Goal: Use online tool/utility: Utilize a website feature to perform a specific function

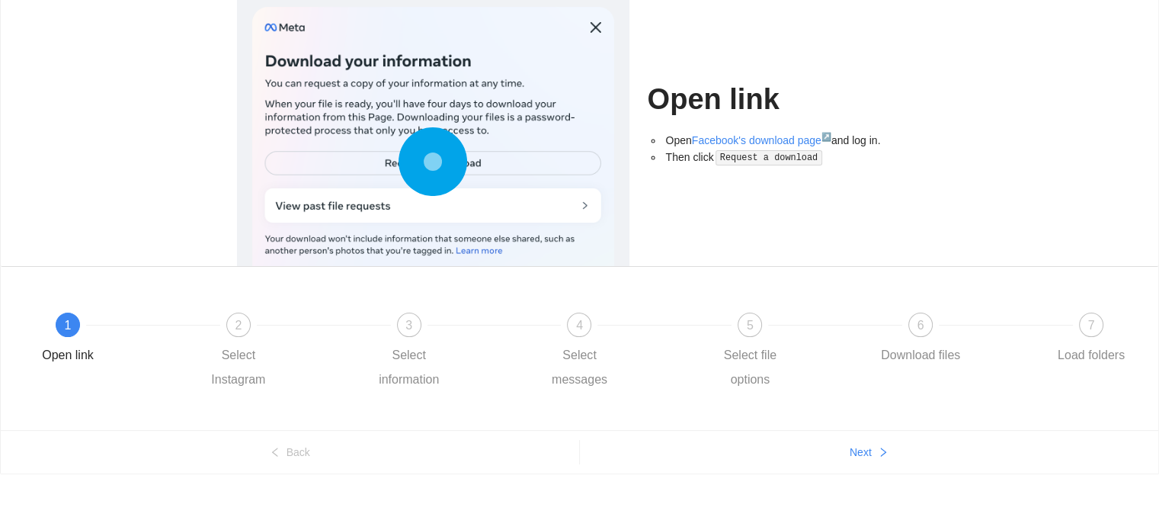
scroll to position [110, 0]
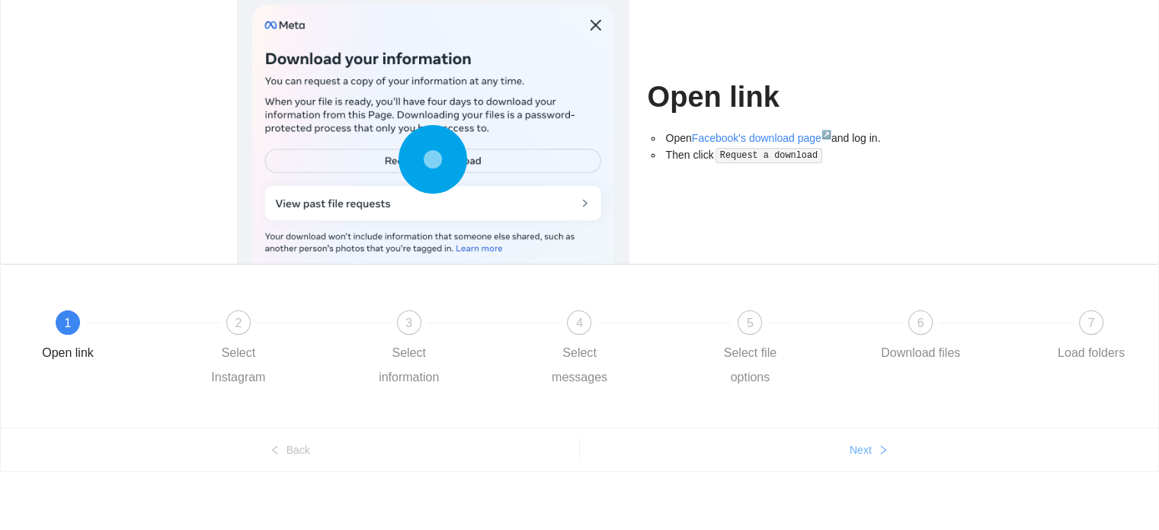
click at [854, 444] on span "Next" at bounding box center [861, 449] width 22 height 17
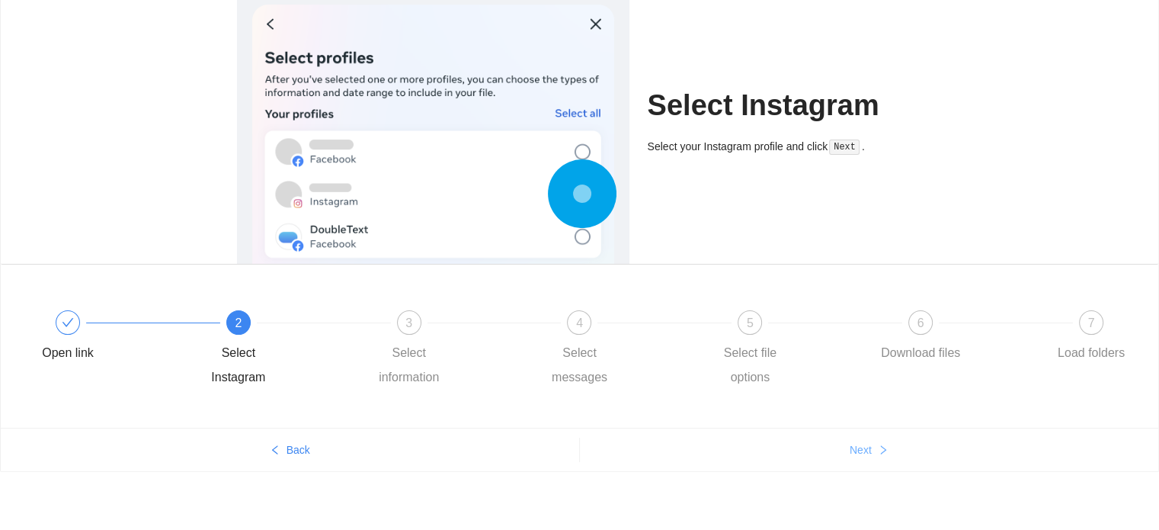
click at [854, 444] on span "Next" at bounding box center [861, 449] width 22 height 17
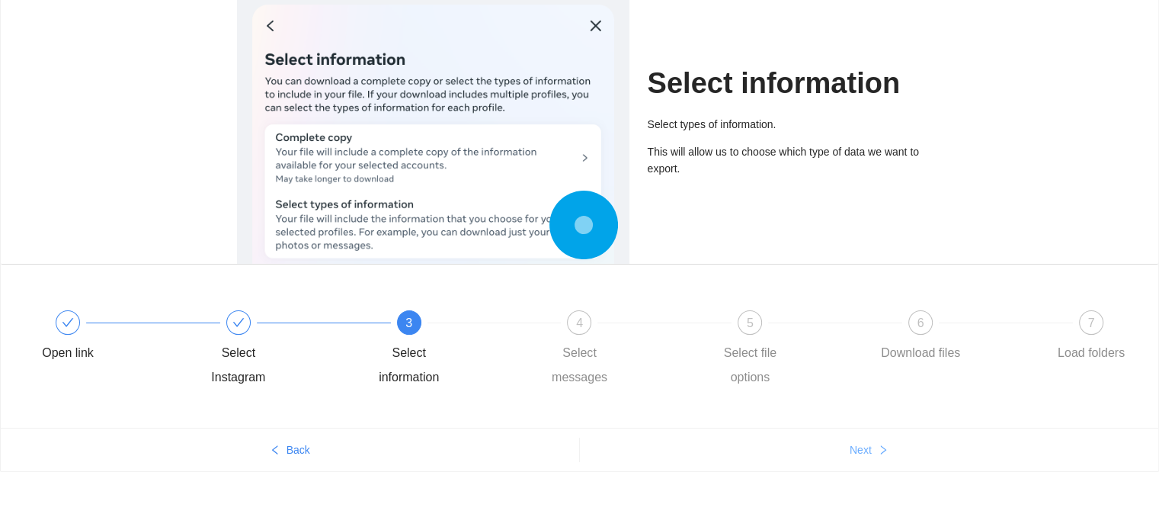
click at [854, 444] on span "Next" at bounding box center [861, 449] width 22 height 17
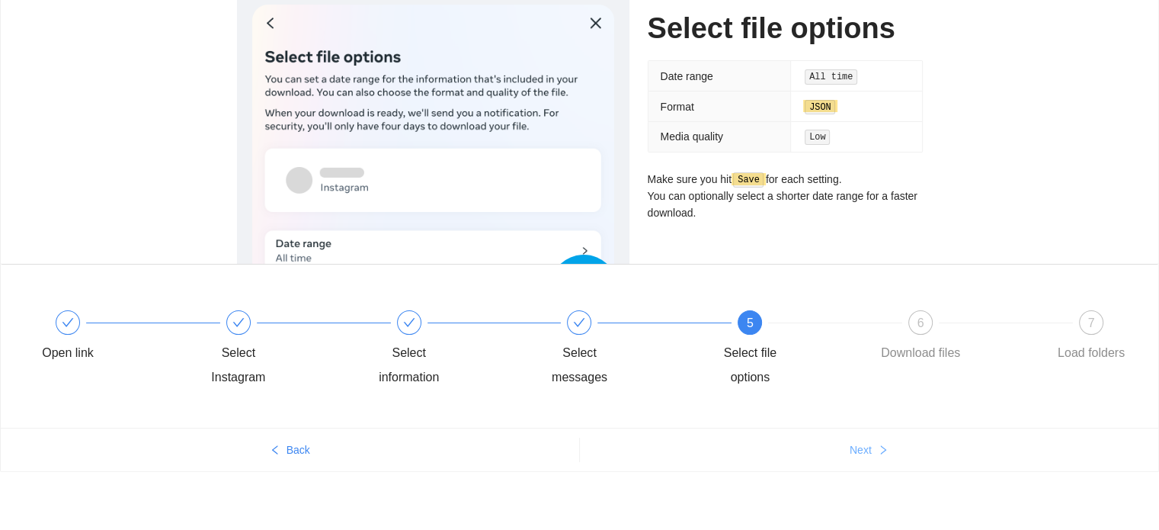
click at [854, 444] on span "Next" at bounding box center [861, 449] width 22 height 17
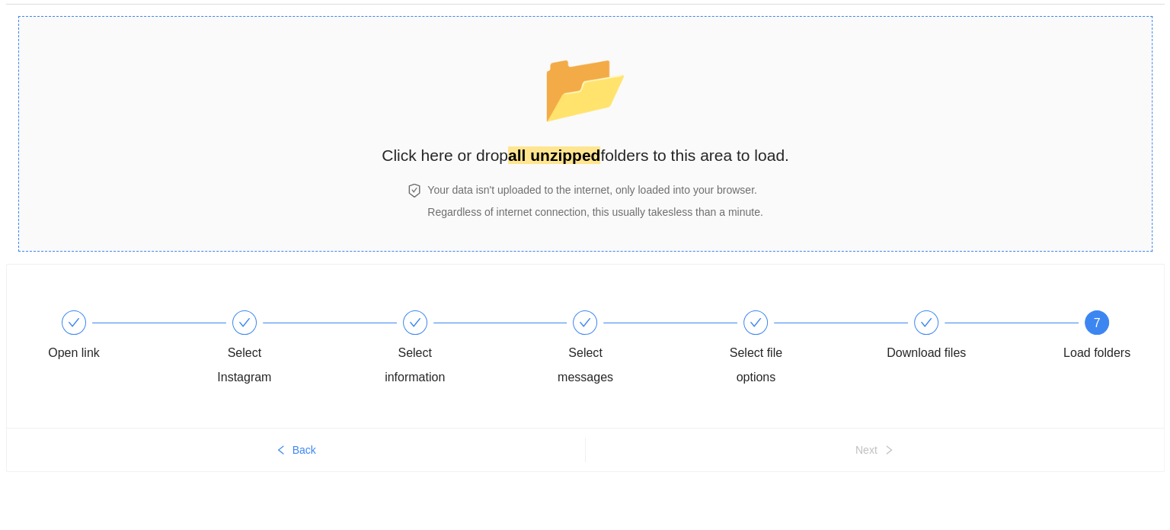
scroll to position [0, 0]
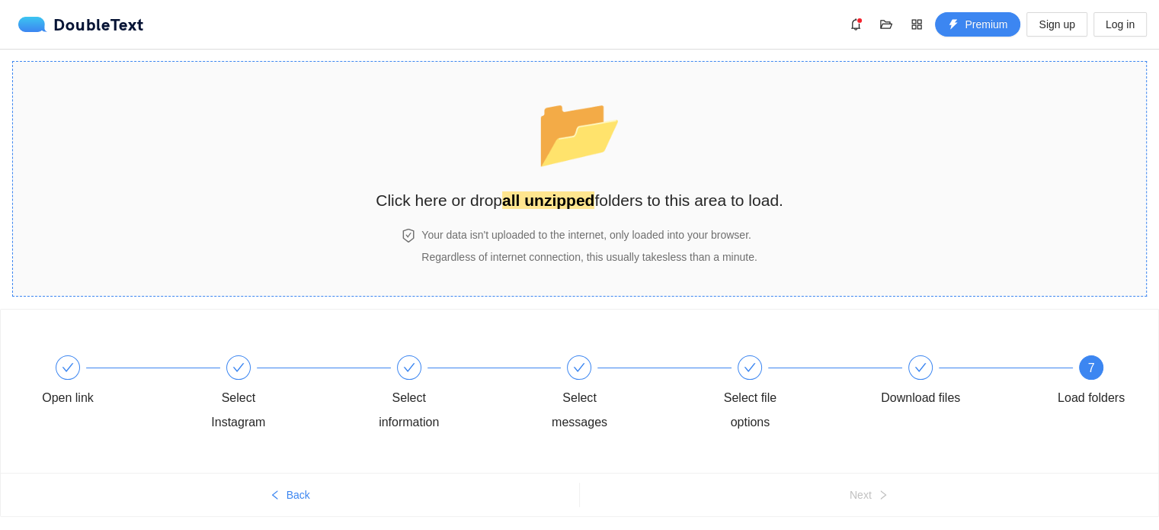
click at [640, 171] on div "📂 Click here or drop all unzipped folders to this area to load." at bounding box center [580, 145] width 408 height 136
click at [554, 185] on div "📂 Click here or drop all unzipped folders to this area to load." at bounding box center [580, 145] width 408 height 136
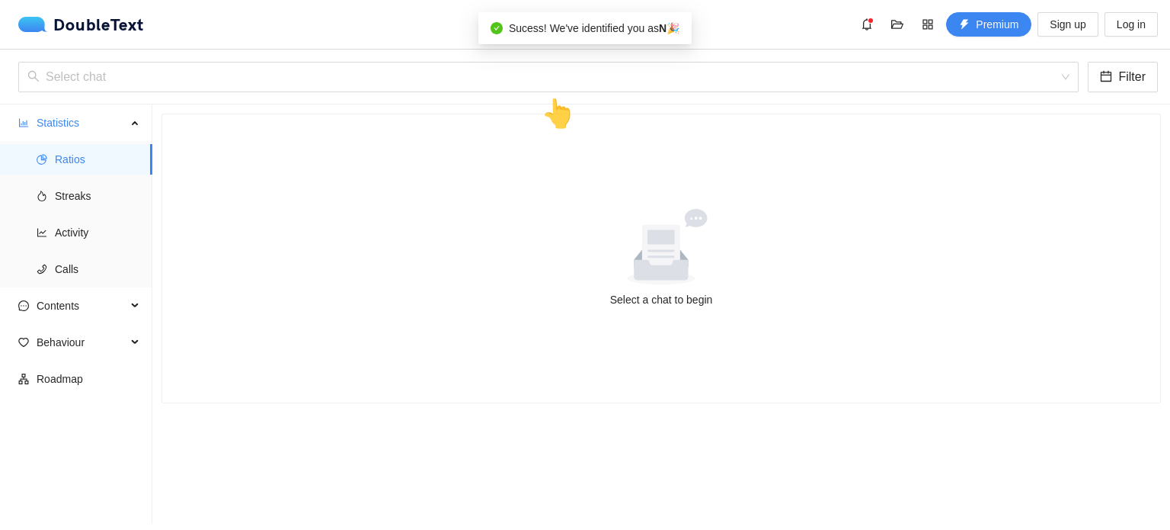
click at [644, 319] on div "Select a chat to begin" at bounding box center [661, 258] width 998 height 288
click at [651, 296] on div "Select a chat to begin" at bounding box center [662, 299] width 962 height 17
click at [563, 110] on div "👆" at bounding box center [558, 113] width 34 height 43
drag, startPoint x: 536, startPoint y: 35, endPoint x: 520, endPoint y: 33, distance: 16.2
click at [536, 34] on span "Sucess! We've identified you as N 🎉" at bounding box center [594, 28] width 171 height 12
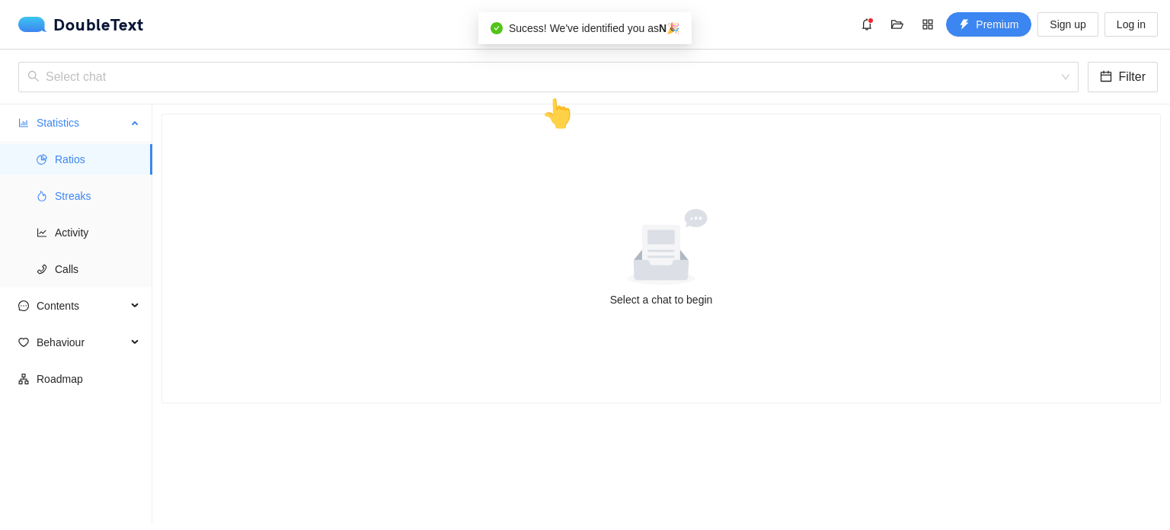
click at [84, 198] on span "Streaks" at bounding box center [97, 196] width 85 height 30
click at [87, 152] on span "Ratios" at bounding box center [97, 159] width 85 height 30
click at [103, 310] on span "Contents" at bounding box center [82, 305] width 90 height 30
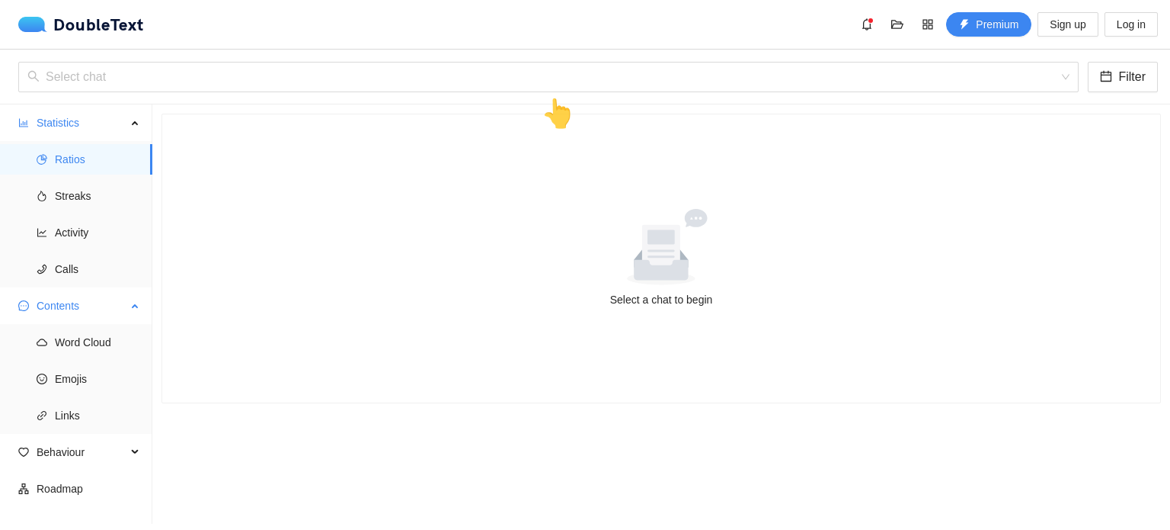
click at [116, 307] on span "Contents" at bounding box center [82, 305] width 90 height 30
click at [114, 350] on span "Behaviour" at bounding box center [82, 342] width 90 height 30
click at [108, 382] on span "Engagement" at bounding box center [97, 378] width 85 height 30
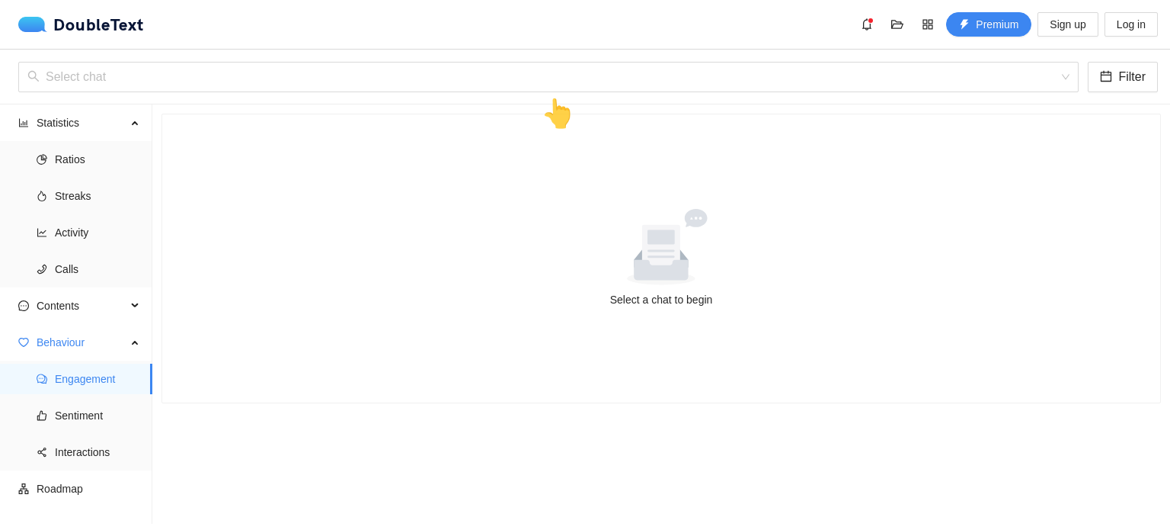
click at [546, 103] on div "👆" at bounding box center [558, 113] width 34 height 43
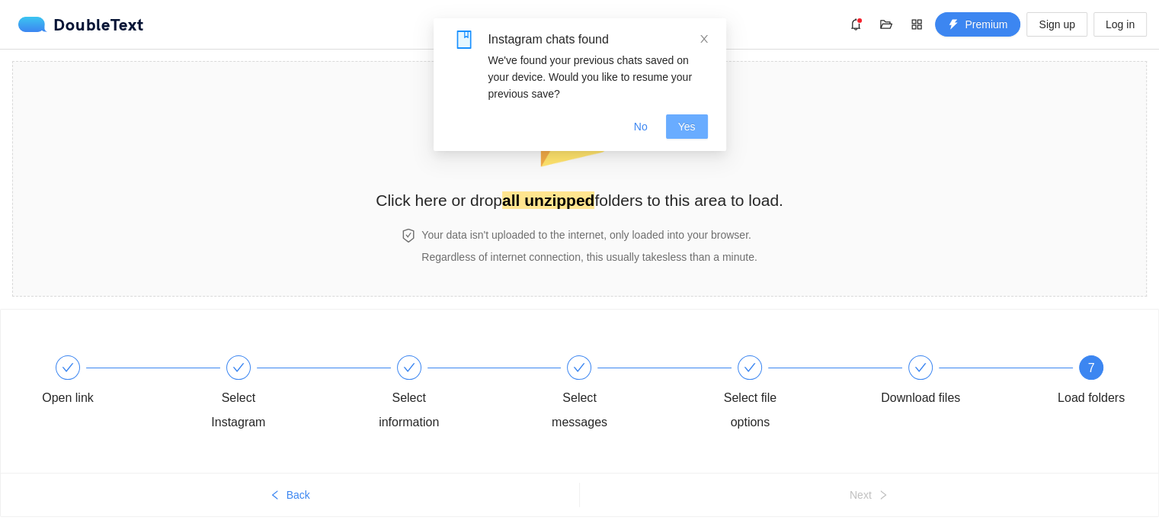
click at [686, 128] on span "Yes" at bounding box center [687, 126] width 18 height 17
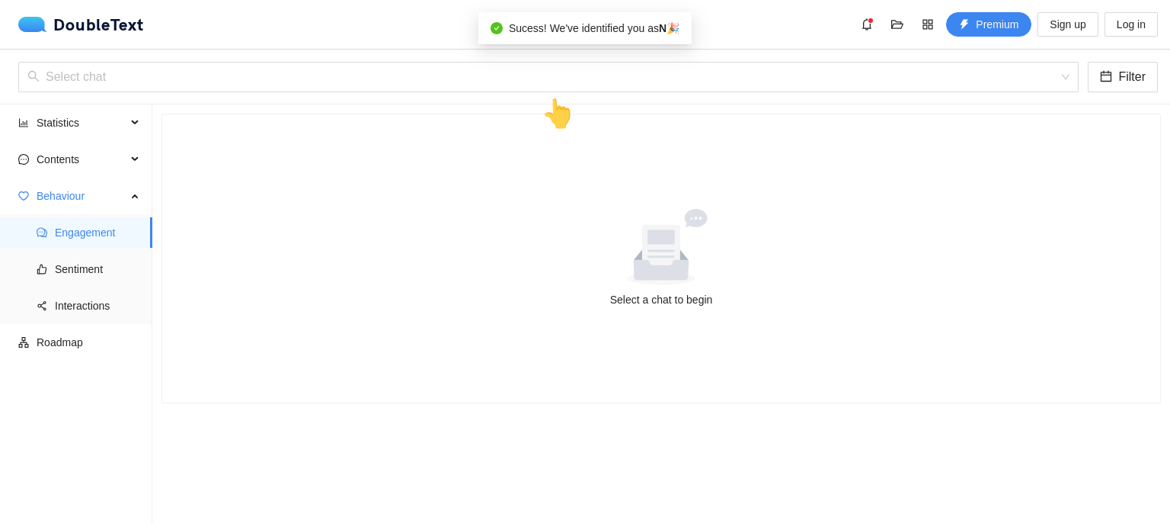
click at [634, 30] on span "Sucess! We've identified you as N 🎉" at bounding box center [594, 28] width 171 height 12
click at [1000, 85] on input "search" at bounding box center [543, 76] width 1032 height 29
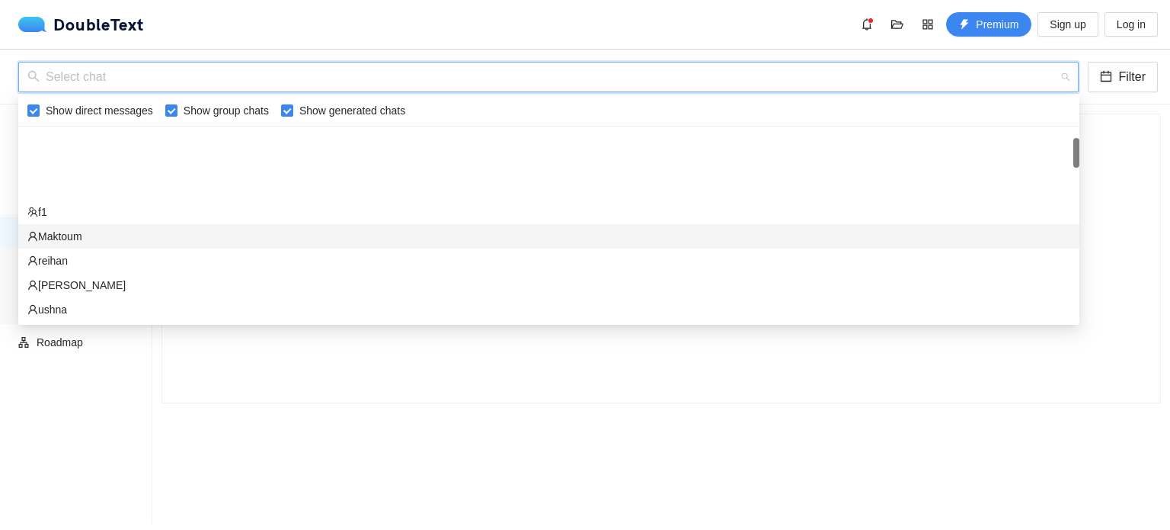
scroll to position [76, 0]
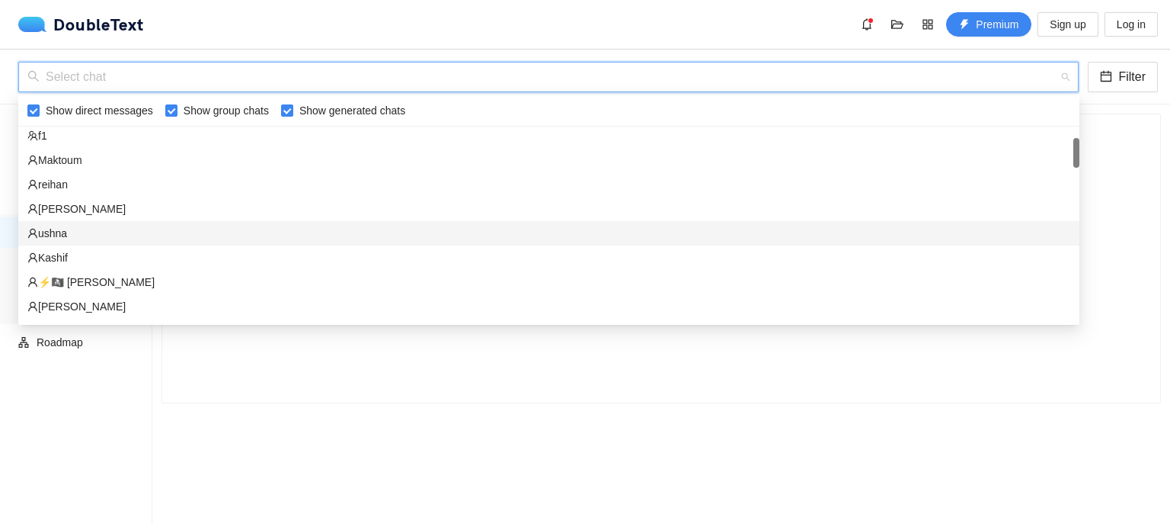
click at [186, 230] on div "‏‎ushna‎‏" at bounding box center [548, 233] width 1043 height 17
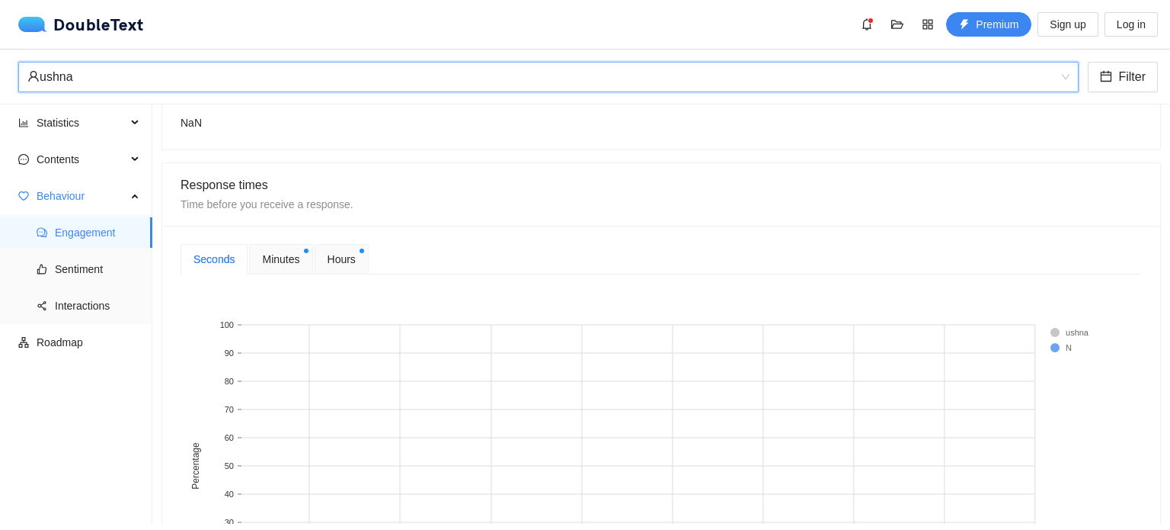
scroll to position [457, 0]
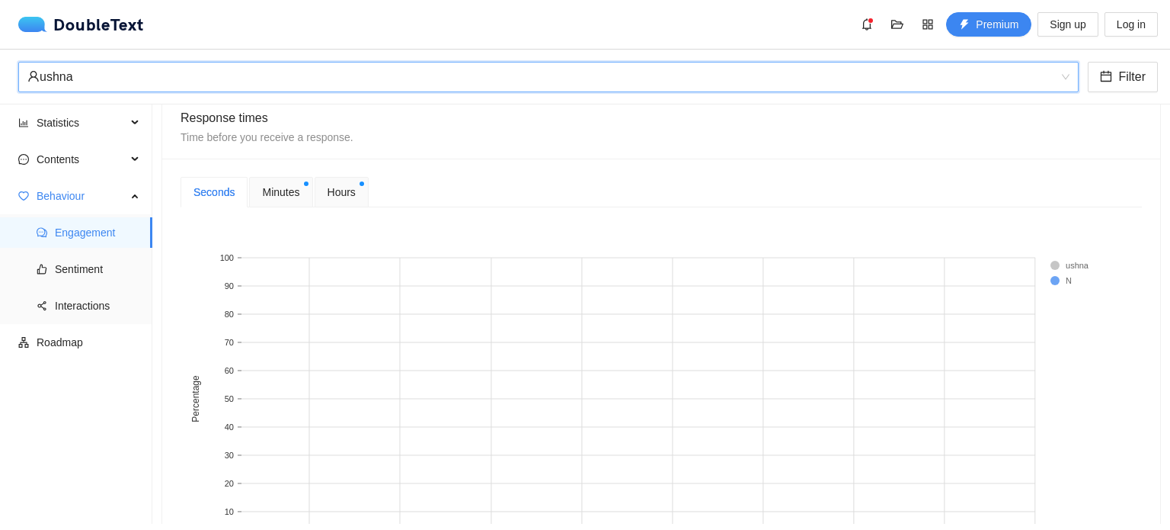
click at [317, 200] on div "Hours" at bounding box center [342, 192] width 54 height 30
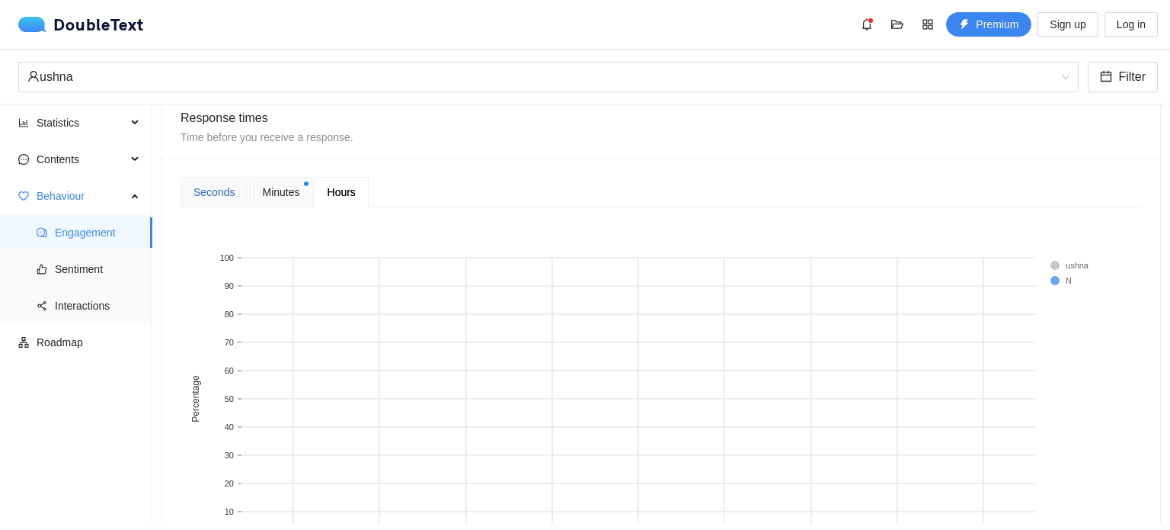
click at [226, 188] on div "Seconds" at bounding box center [214, 192] width 41 height 17
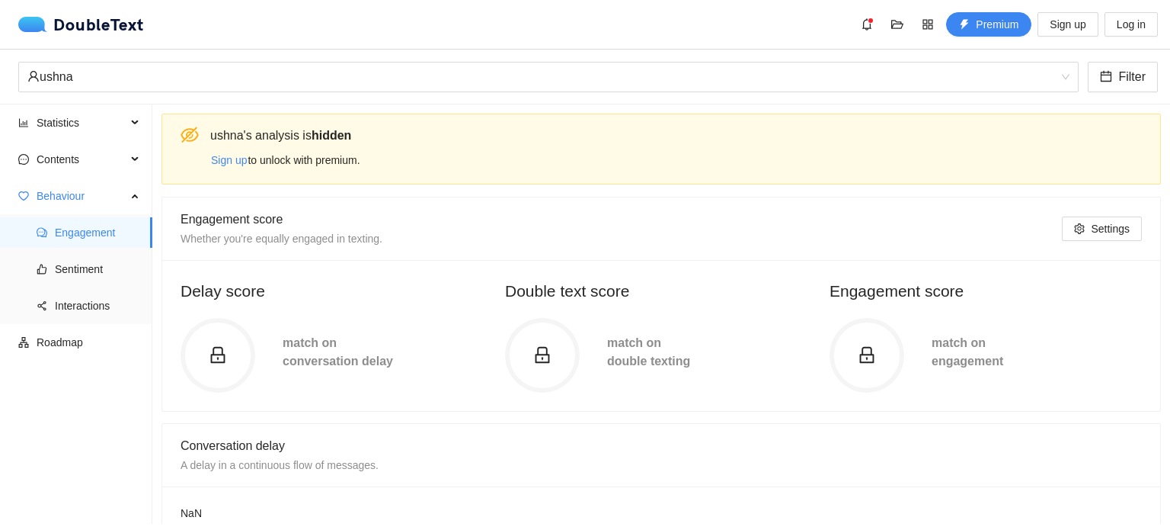
scroll to position [0, 0]
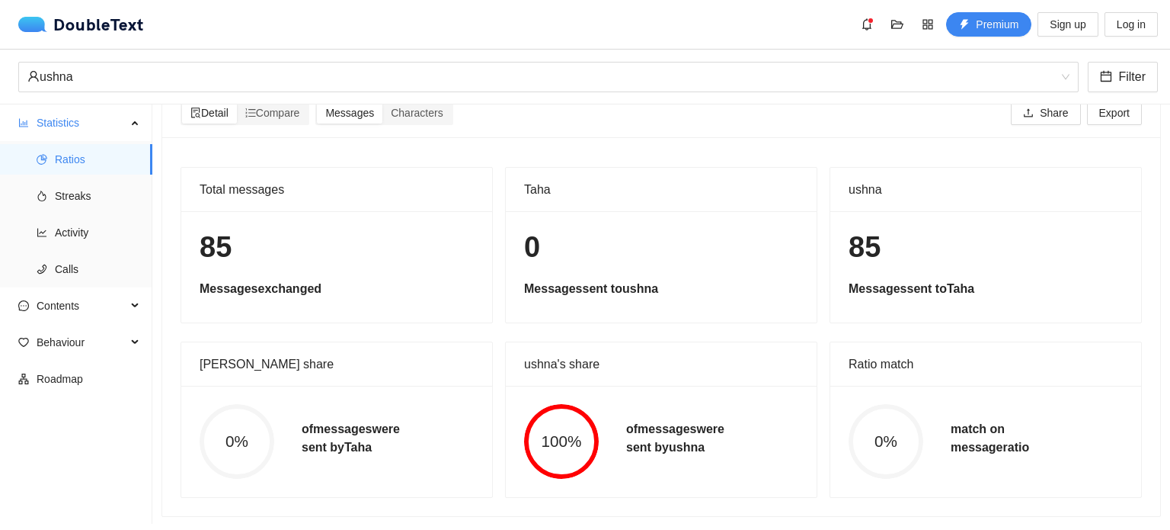
scroll to position [39, 0]
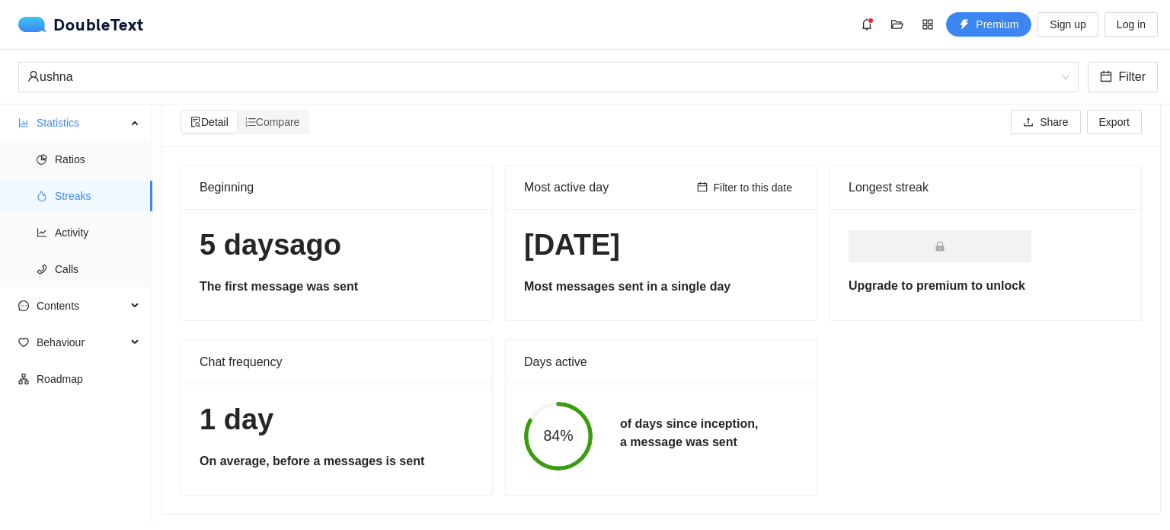
scroll to position [27, 0]
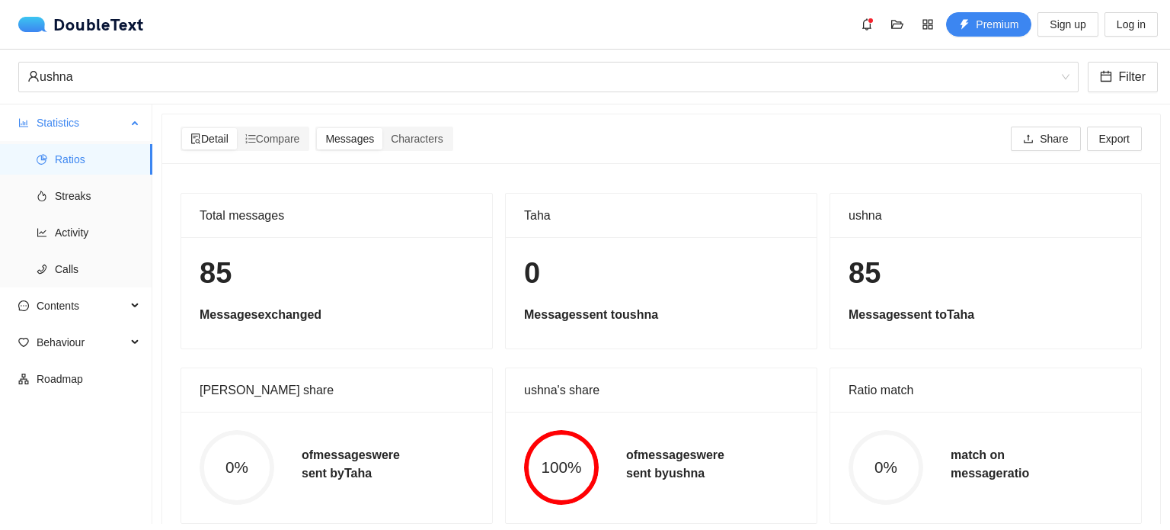
click at [98, 142] on ul "Ratios Streaks Activity Calls" at bounding box center [76, 214] width 152 height 146
click at [94, 167] on span "Ratios" at bounding box center [97, 159] width 85 height 30
click at [103, 115] on span "Statistics" at bounding box center [82, 122] width 90 height 30
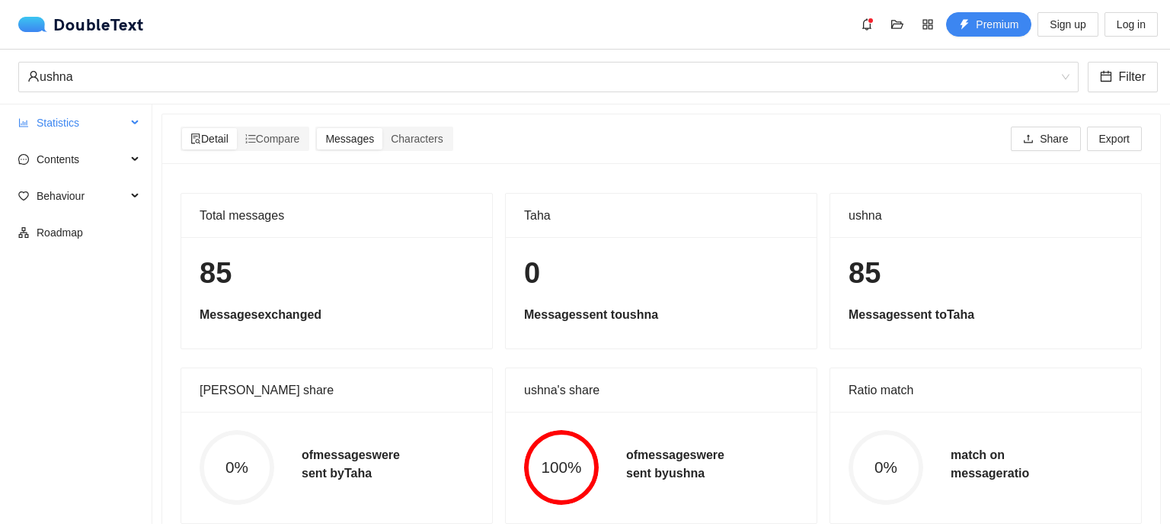
click at [98, 125] on span "Statistics" at bounding box center [82, 122] width 90 height 30
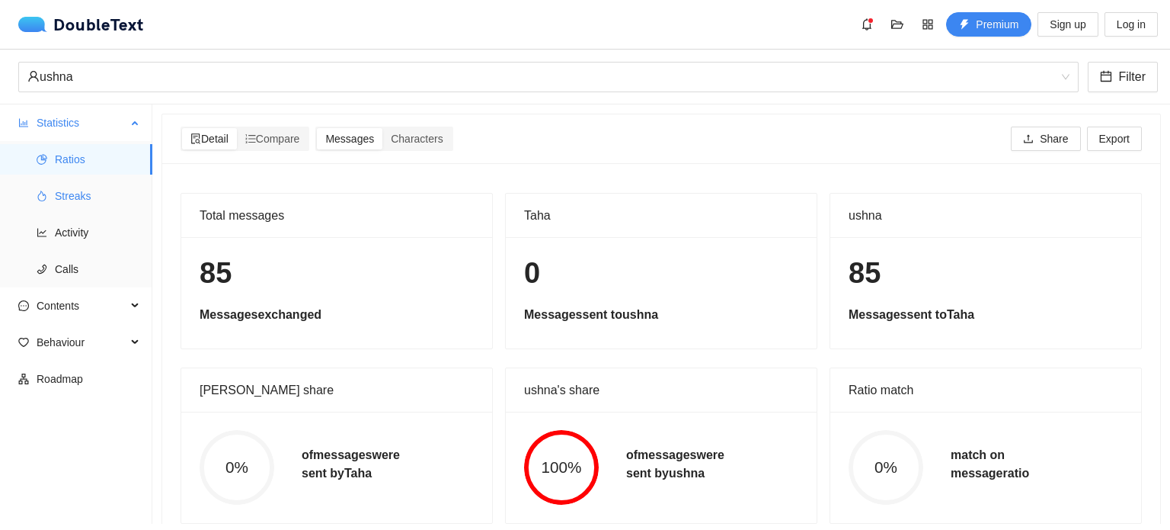
click at [84, 188] on span "Streaks" at bounding box center [97, 196] width 85 height 30
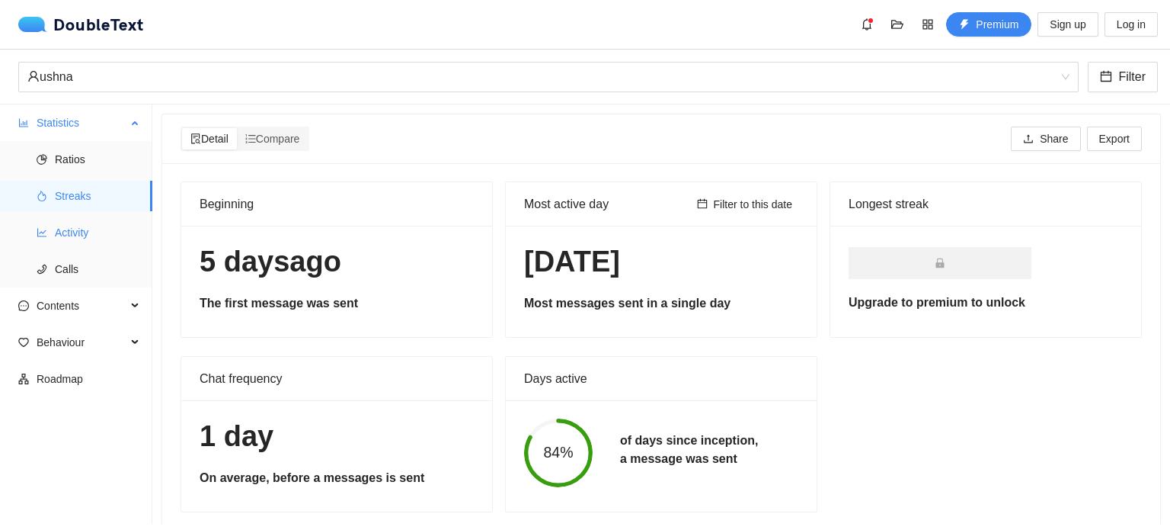
click at [93, 233] on span "Activity" at bounding box center [97, 232] width 85 height 30
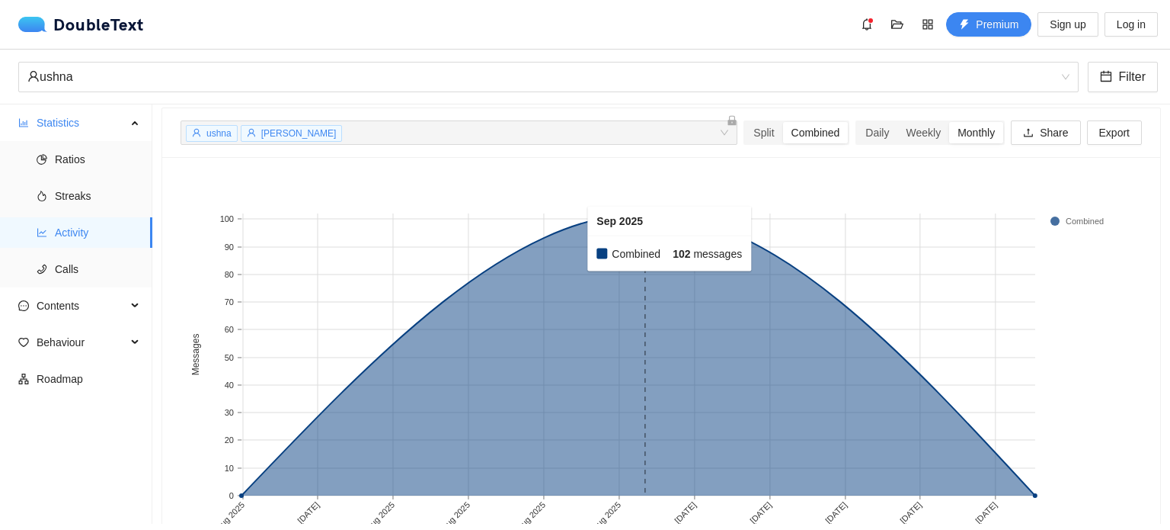
scroll to position [76, 0]
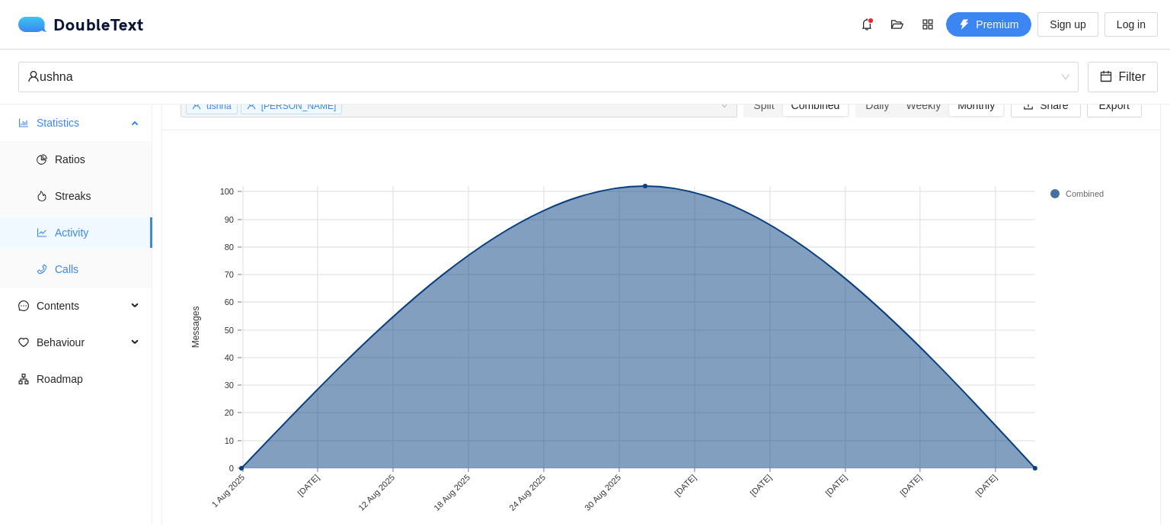
click at [77, 272] on span "Calls" at bounding box center [97, 269] width 85 height 30
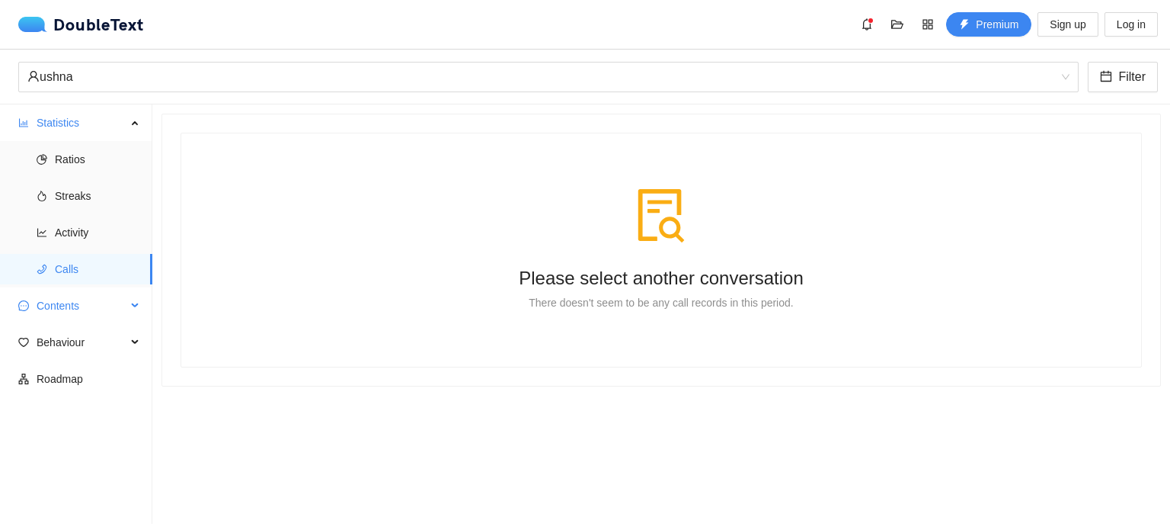
click at [113, 306] on span "Contents" at bounding box center [82, 305] width 90 height 30
click at [104, 392] on span "Emojis" at bounding box center [97, 378] width 85 height 30
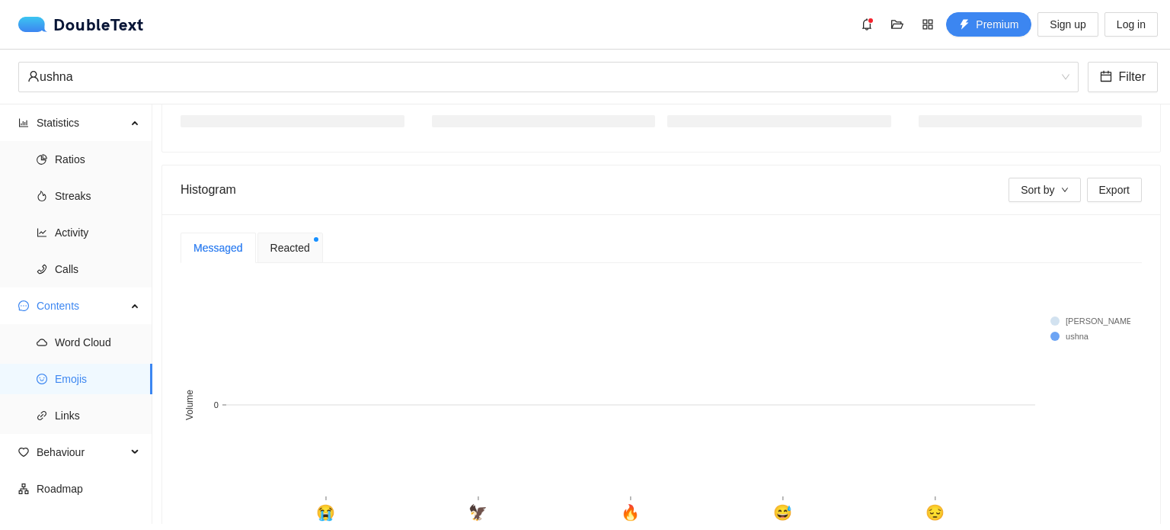
scroll to position [229, 0]
click at [296, 244] on span "Reacted" at bounding box center [291, 247] width 40 height 17
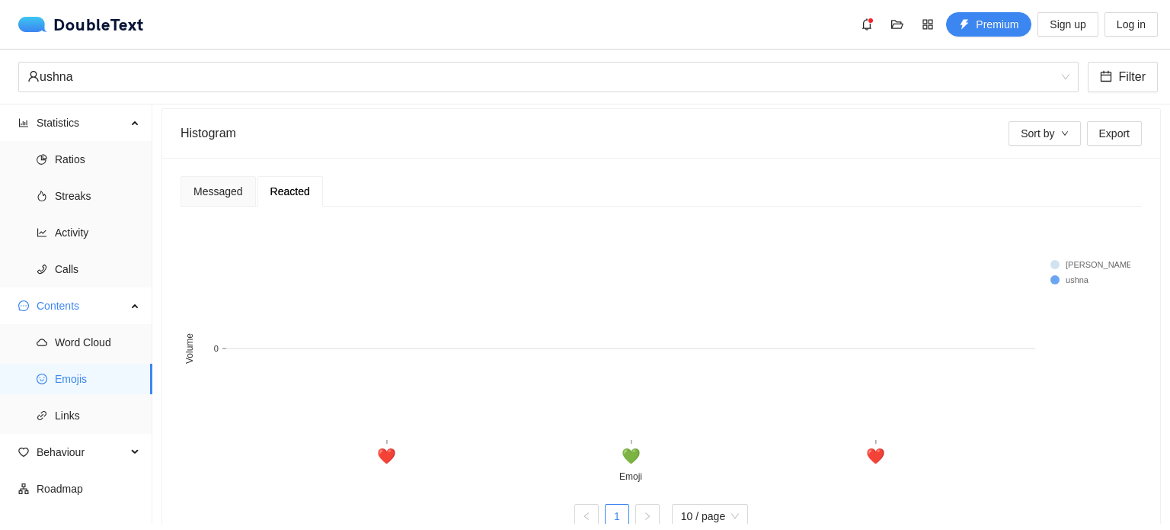
scroll to position [326, 0]
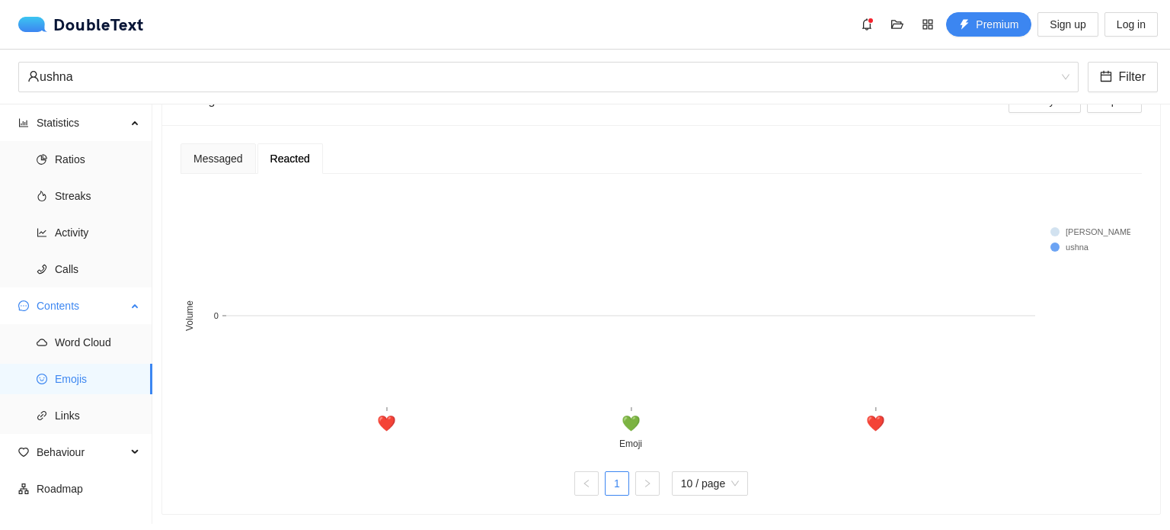
click at [106, 431] on ul "Word Cloud Emojis Links" at bounding box center [76, 379] width 152 height 110
click at [98, 421] on span "Links" at bounding box center [97, 415] width 85 height 30
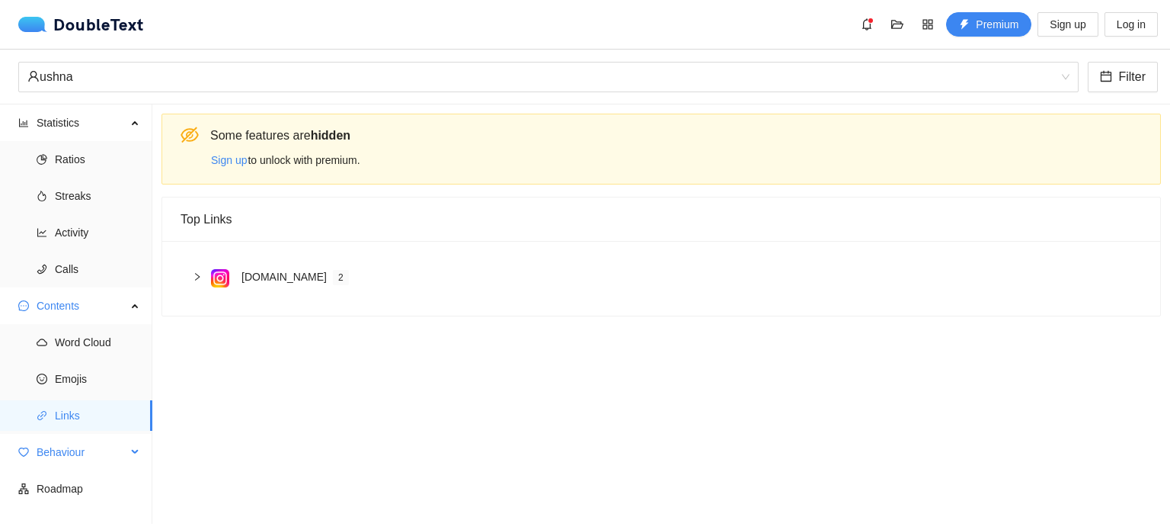
click at [118, 450] on span "Behaviour" at bounding box center [82, 452] width 90 height 30
